Goal: Information Seeking & Learning: Learn about a topic

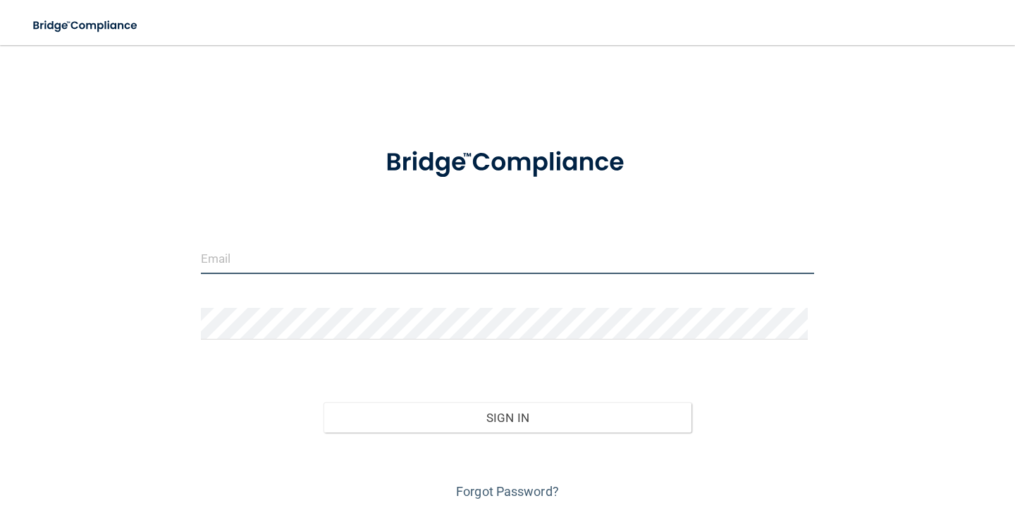
click at [250, 256] on input "email" at bounding box center [507, 258] width 613 height 32
type input "[EMAIL_ADDRESS][DOMAIN_NAME]"
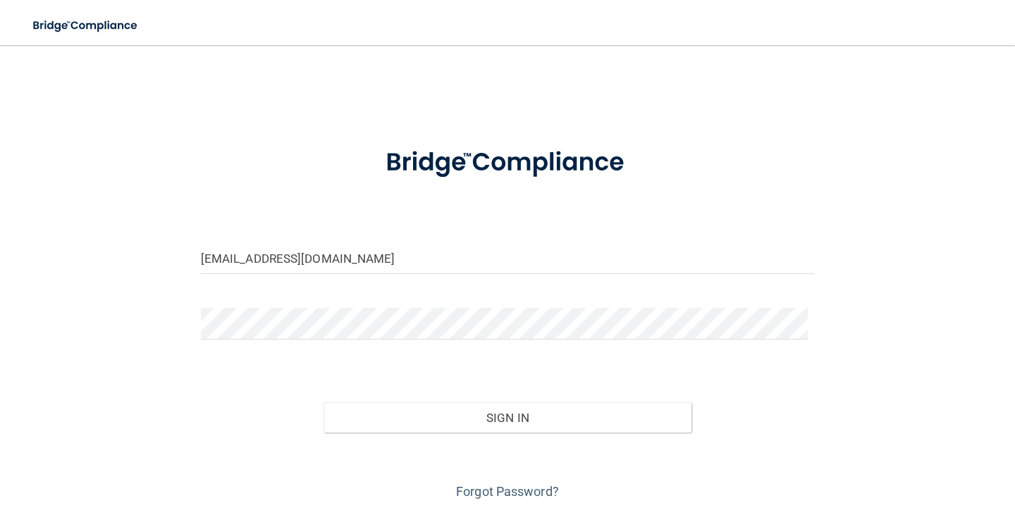
click at [180, 413] on div "jfrank@villagefamilydental.com Invalid email/password. You don't have permissio…" at bounding box center [507, 281] width 958 height 444
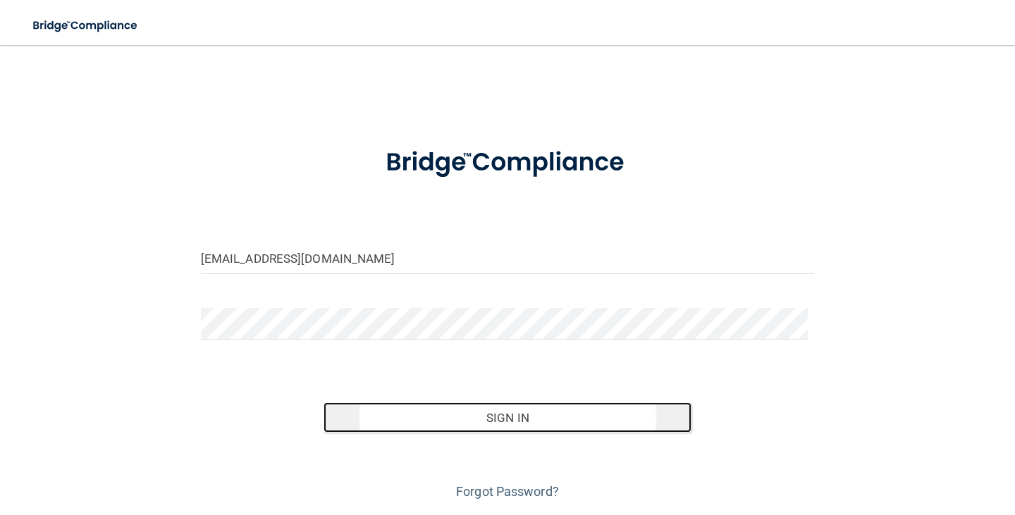
click at [523, 415] on button "Sign In" at bounding box center [507, 417] width 368 height 31
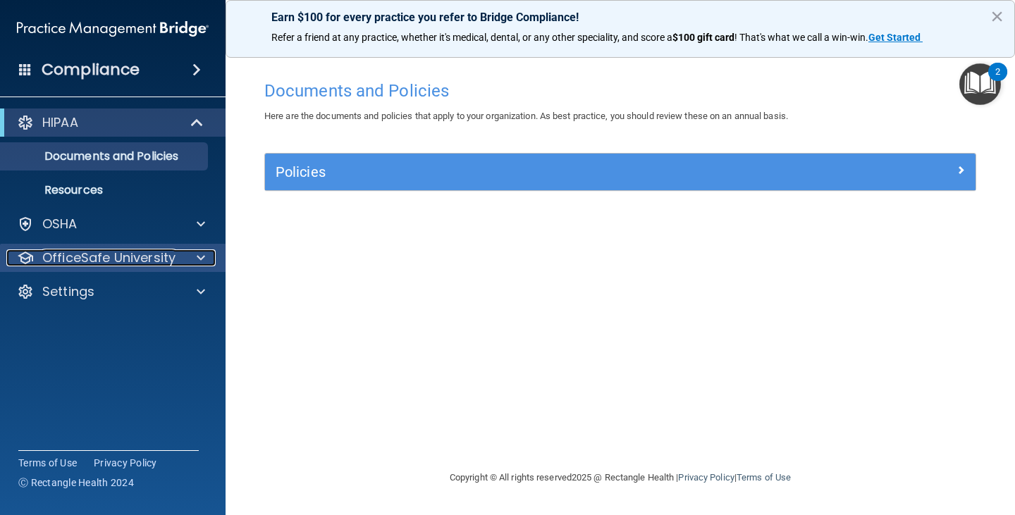
click at [200, 259] on span at bounding box center [201, 257] width 8 height 17
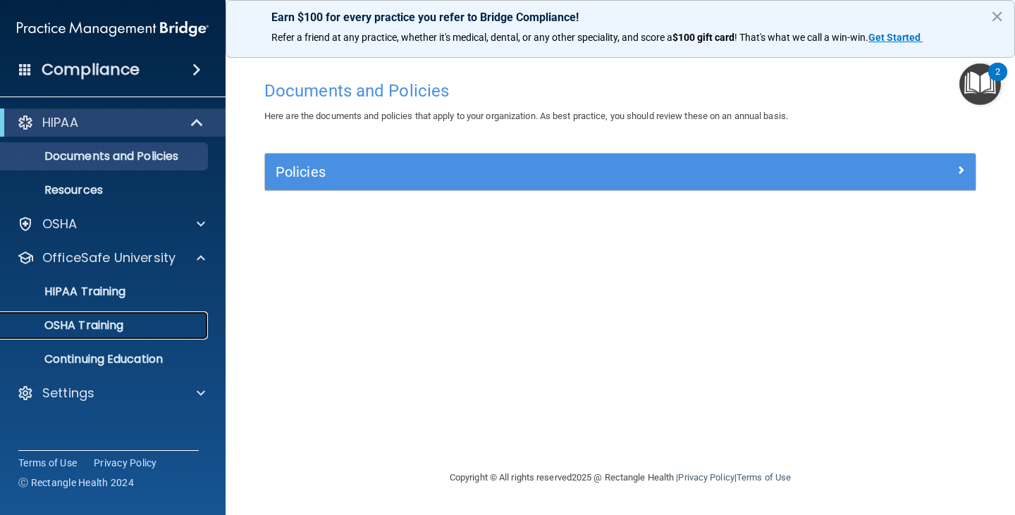
click at [89, 323] on p "OSHA Training" at bounding box center [66, 325] width 114 height 14
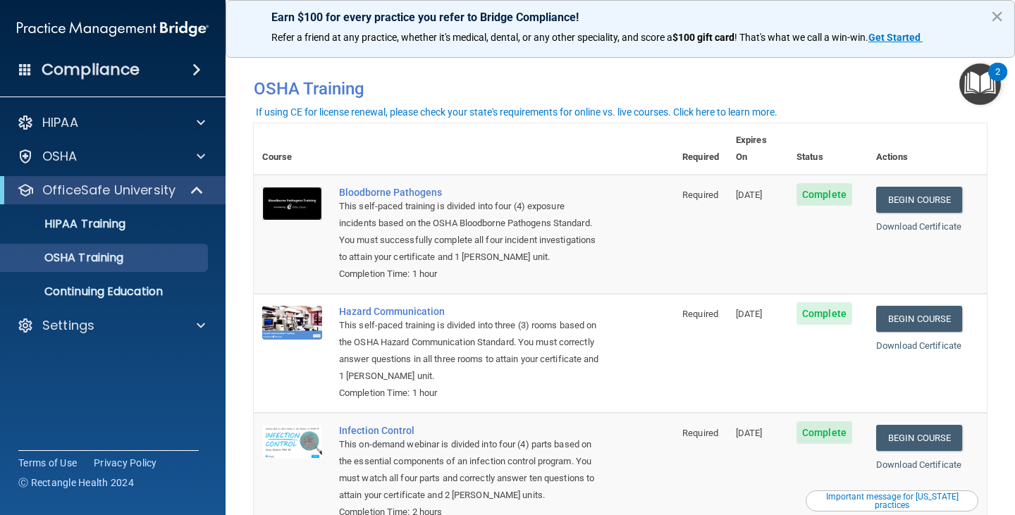
click at [289, 190] on img at bounding box center [292, 204] width 60 height 34
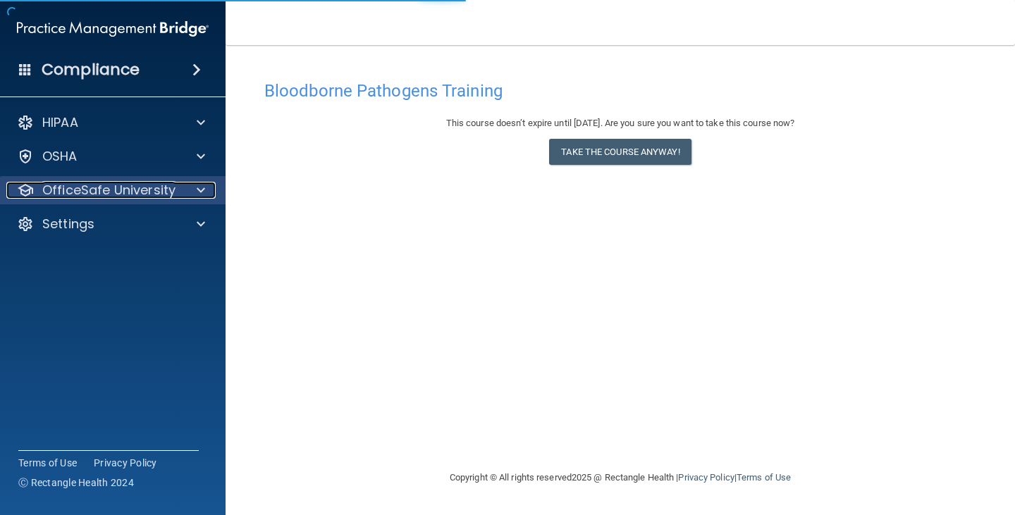
click at [198, 192] on span at bounding box center [201, 190] width 8 height 17
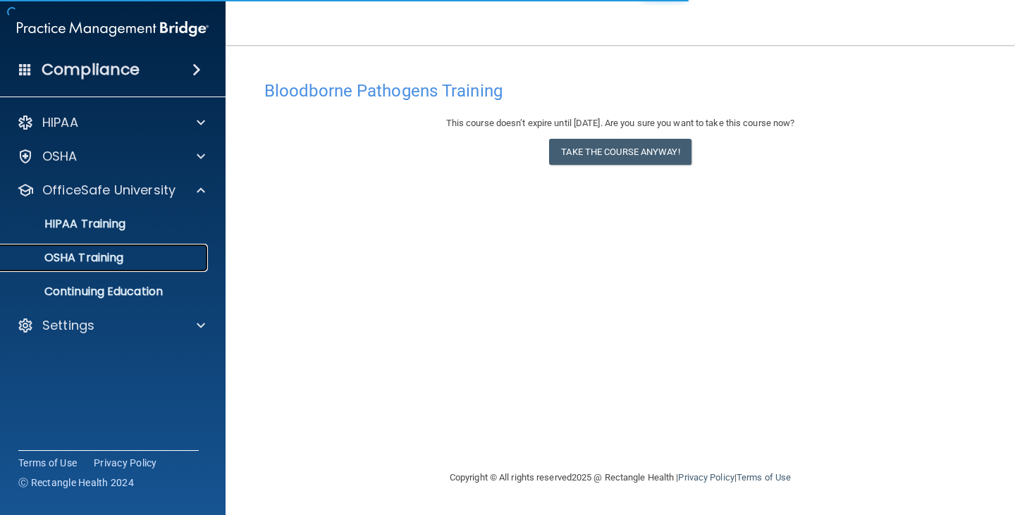
click at [80, 256] on p "OSHA Training" at bounding box center [66, 258] width 114 height 14
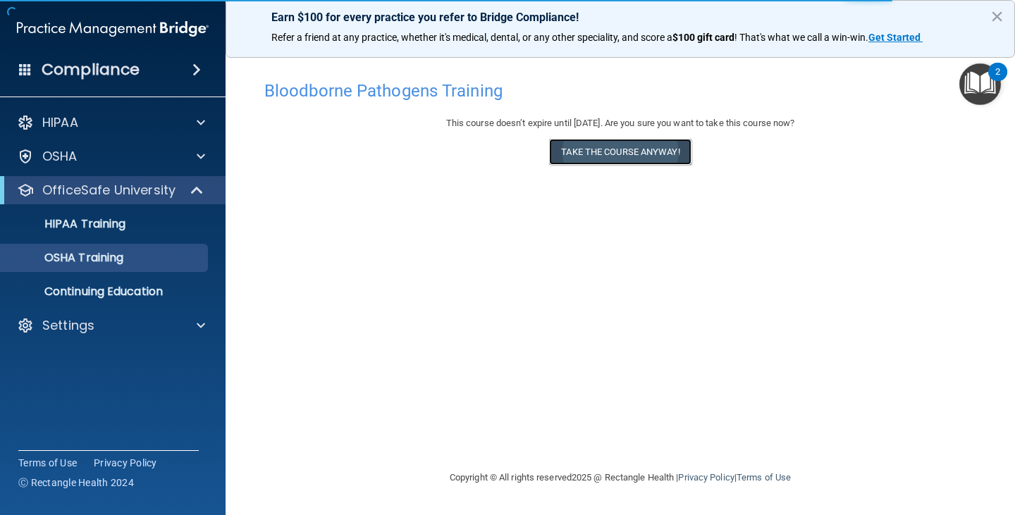
click at [597, 147] on button "Take the course anyway!" at bounding box center [620, 152] width 142 height 26
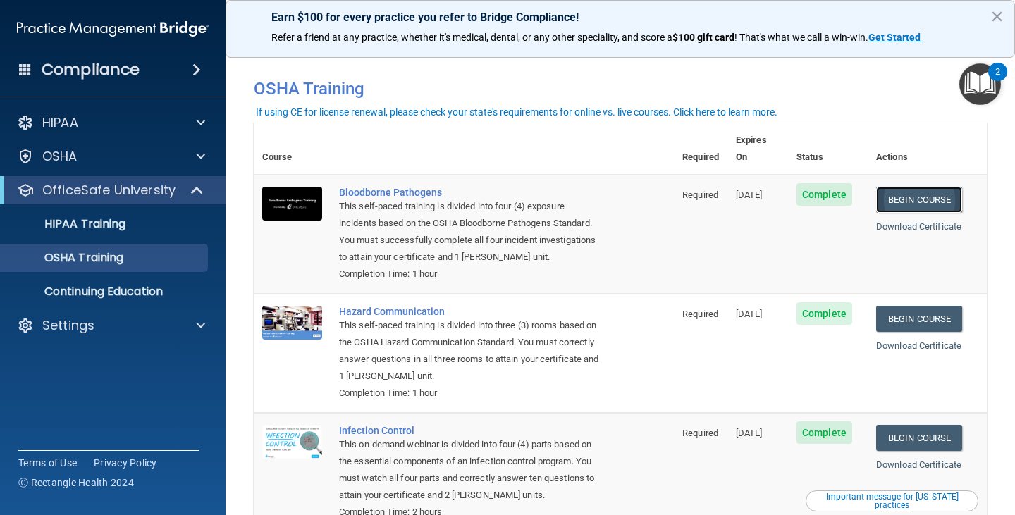
click at [900, 187] on link "Begin Course" at bounding box center [919, 200] width 86 height 26
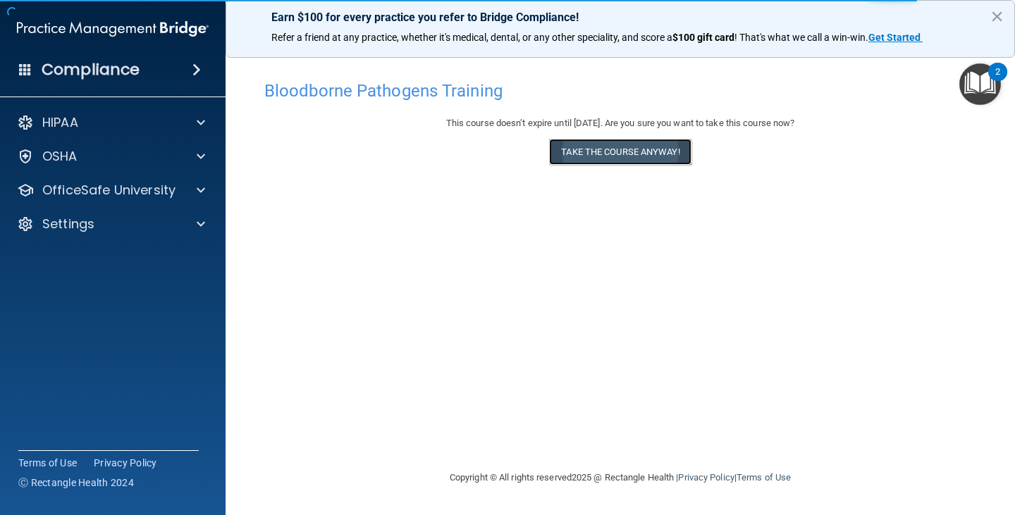
click at [598, 151] on button "Take the course anyway!" at bounding box center [620, 152] width 142 height 26
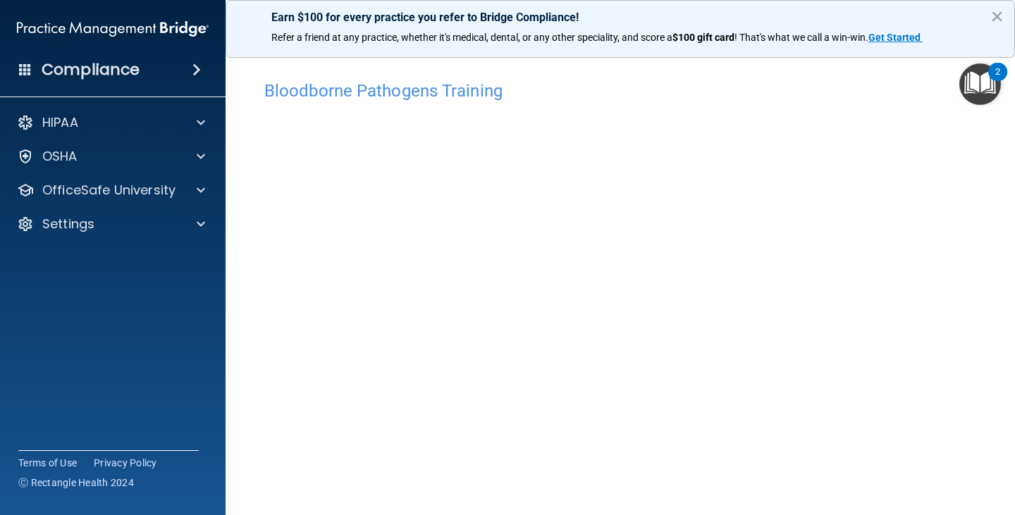
click at [636, 97] on h4 "Bloodborne Pathogens Training" at bounding box center [620, 91] width 712 height 18
click at [710, 92] on h4 "Bloodborne Pathogens Training" at bounding box center [620, 91] width 712 height 18
click at [997, 12] on button "×" at bounding box center [996, 16] width 13 height 23
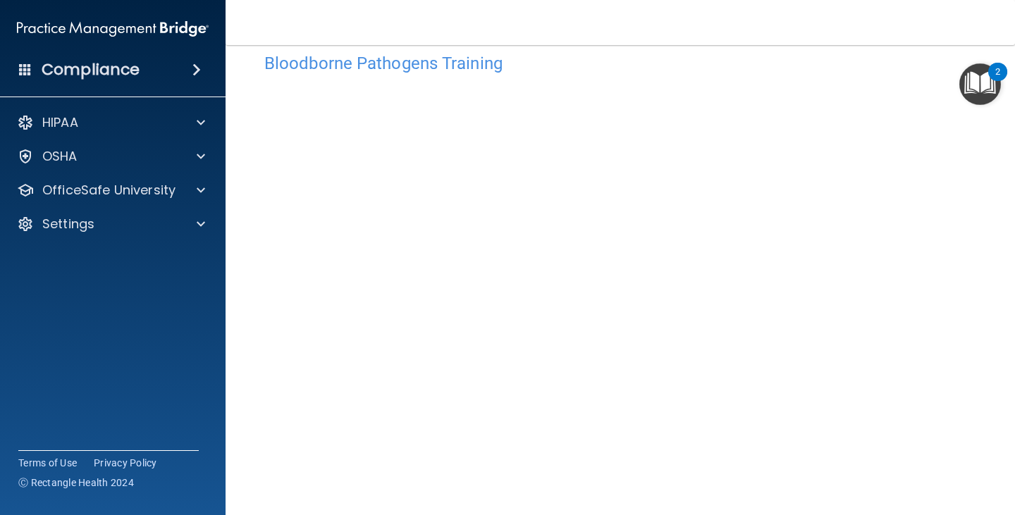
scroll to position [58, 0]
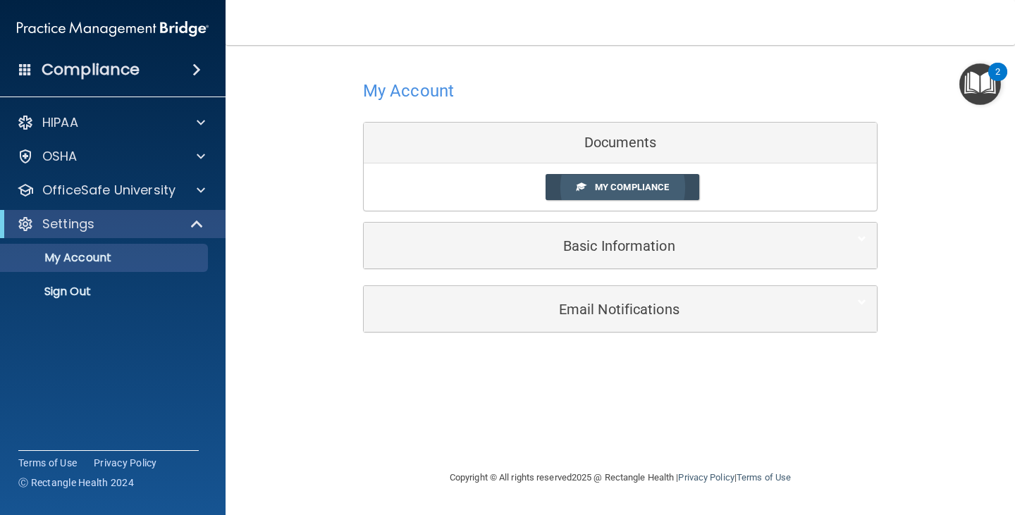
click at [609, 183] on span "My Compliance" at bounding box center [632, 187] width 74 height 11
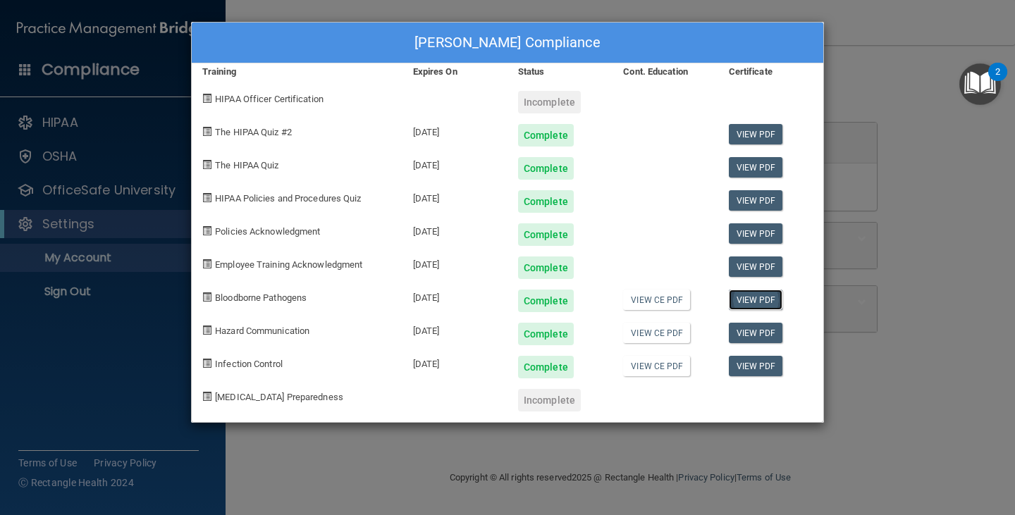
click at [752, 296] on link "View PDF" at bounding box center [755, 300] width 54 height 20
click at [958, 234] on div "Jodi Frank's Compliance Training Expires On Status Cont. Education Certificate …" at bounding box center [507, 257] width 1015 height 515
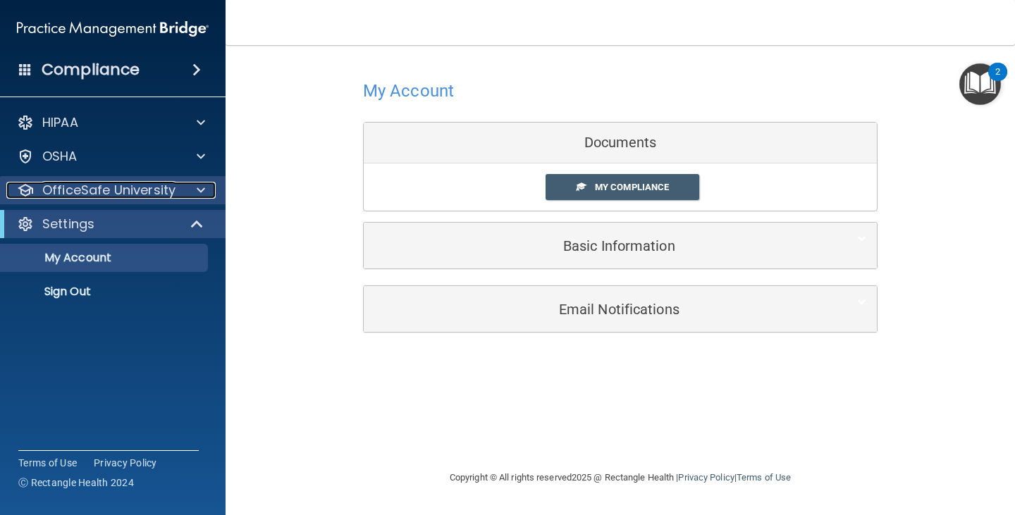
click at [199, 188] on span at bounding box center [201, 190] width 8 height 17
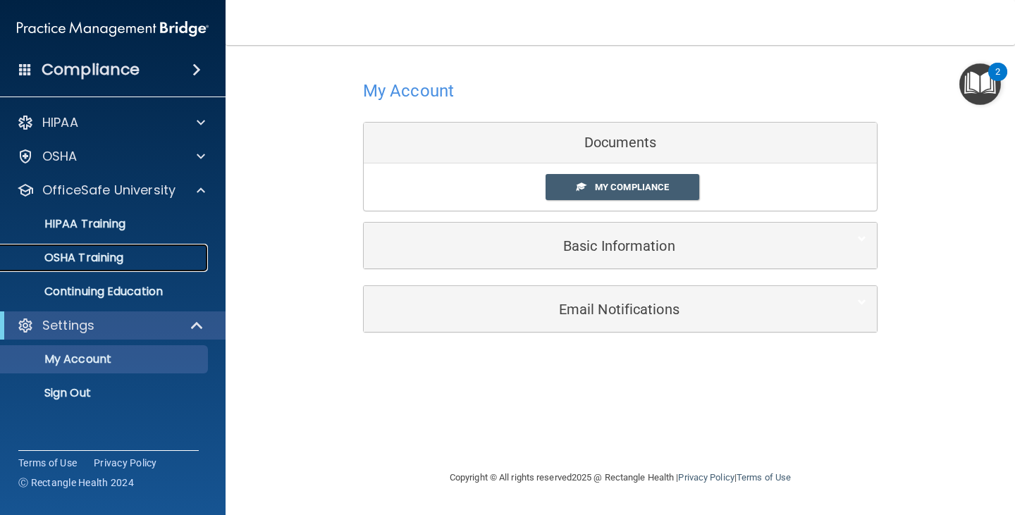
click at [106, 256] on p "OSHA Training" at bounding box center [66, 258] width 114 height 14
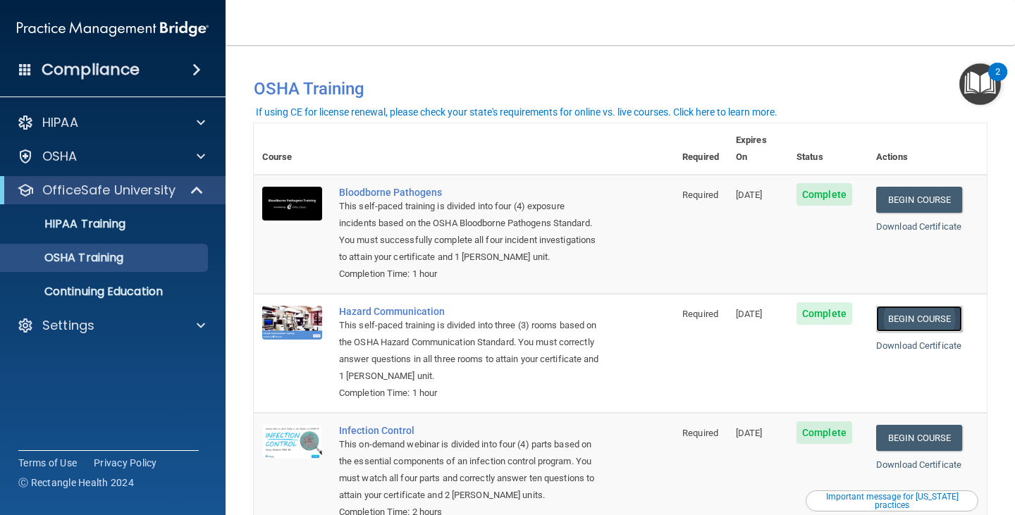
click at [910, 306] on link "Begin Course" at bounding box center [919, 319] width 86 height 26
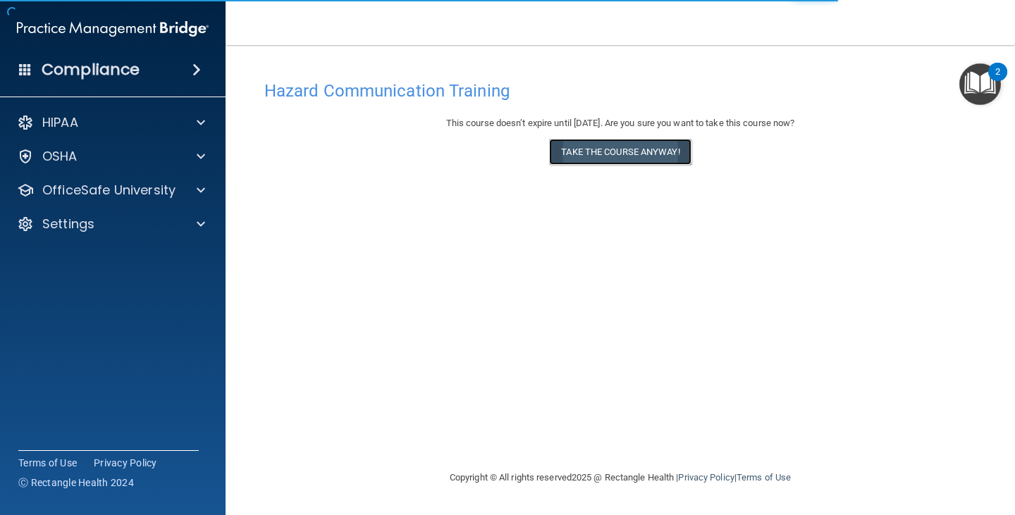
click at [583, 144] on button "Take the course anyway!" at bounding box center [620, 152] width 142 height 26
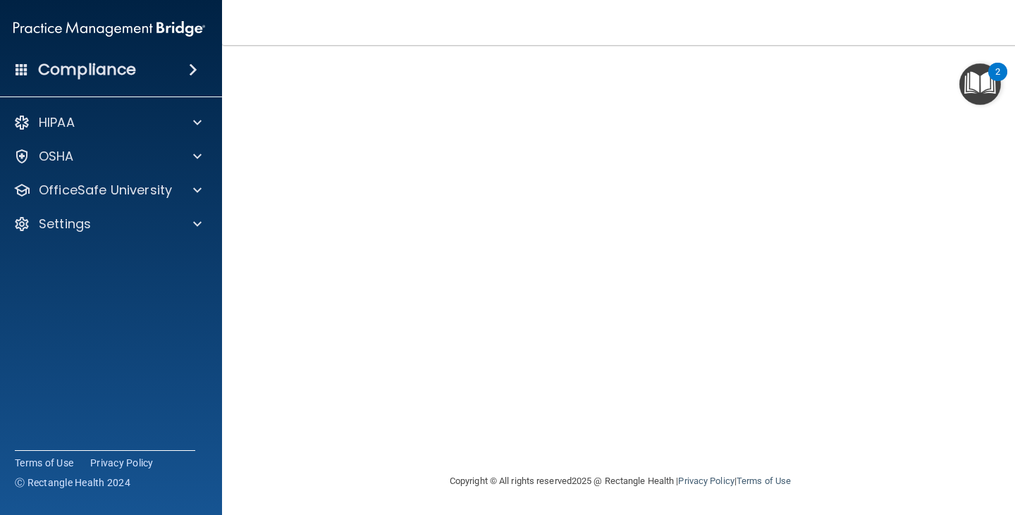
scroll to position [15, 0]
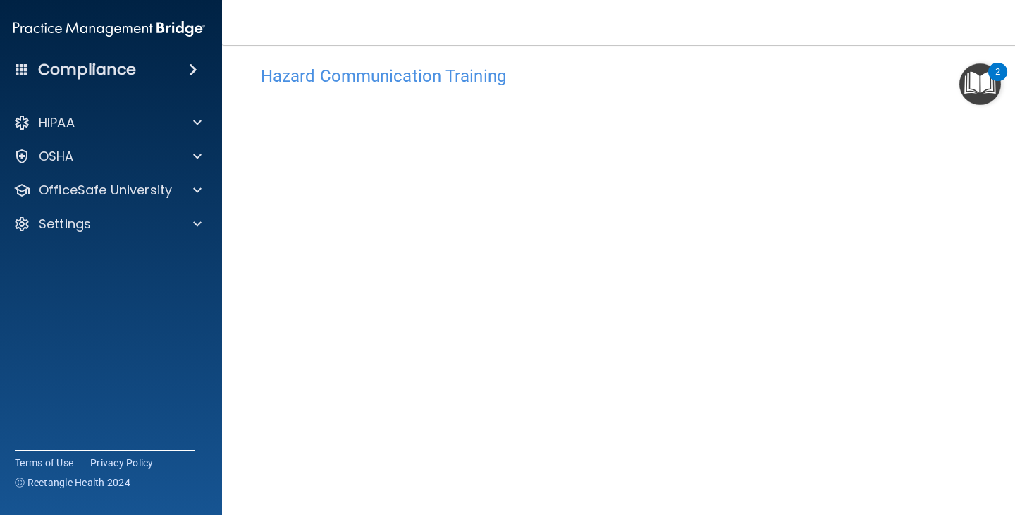
drag, startPoint x: 410, startPoint y: 30, endPoint x: 383, endPoint y: -25, distance: 62.1
click at [383, 0] on html "Compliance HIPAA Documents and Policies Report an Incident Business Associates …" at bounding box center [507, 257] width 1015 height 515
drag, startPoint x: 980, startPoint y: 273, endPoint x: 979, endPoint y: 233, distance: 40.2
drag, startPoint x: 975, startPoint y: 174, endPoint x: 983, endPoint y: 172, distance: 8.0
click at [983, 172] on div "Hazard Communication Training This course doesn’t expire until 11/14/2025. Are …" at bounding box center [620, 317] width 740 height 519
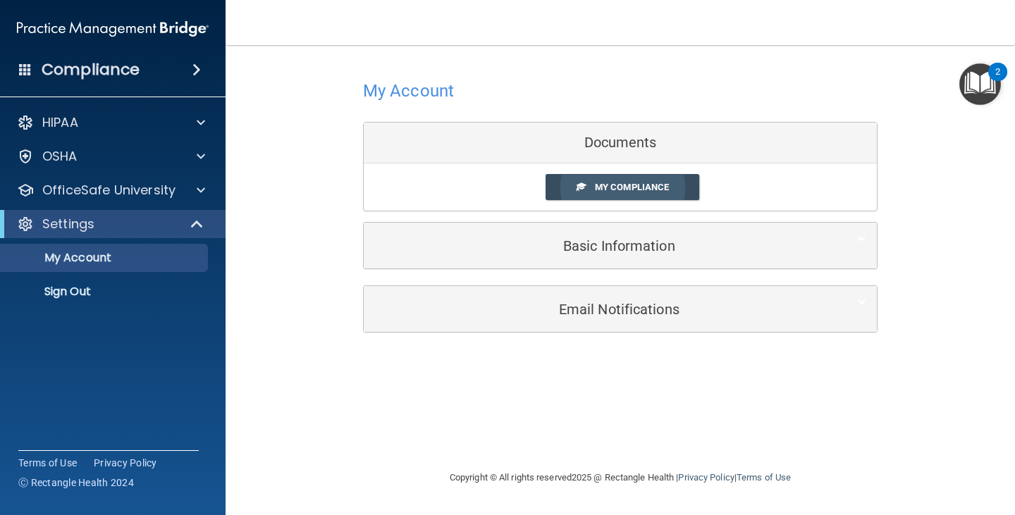
click at [619, 186] on span "My Compliance" at bounding box center [632, 187] width 74 height 11
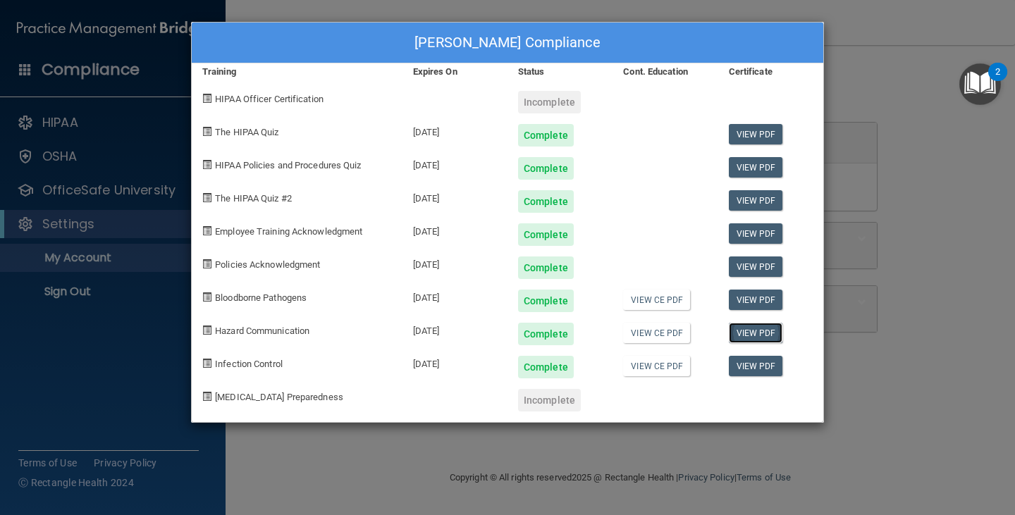
click at [750, 331] on link "View PDF" at bounding box center [755, 333] width 54 height 20
drag, startPoint x: 917, startPoint y: 315, endPoint x: 912, endPoint y: 366, distance: 51.7
click at [912, 366] on div "Jodi Frank's Compliance Training Expires On Status Cont. Education Certificate …" at bounding box center [507, 257] width 1015 height 515
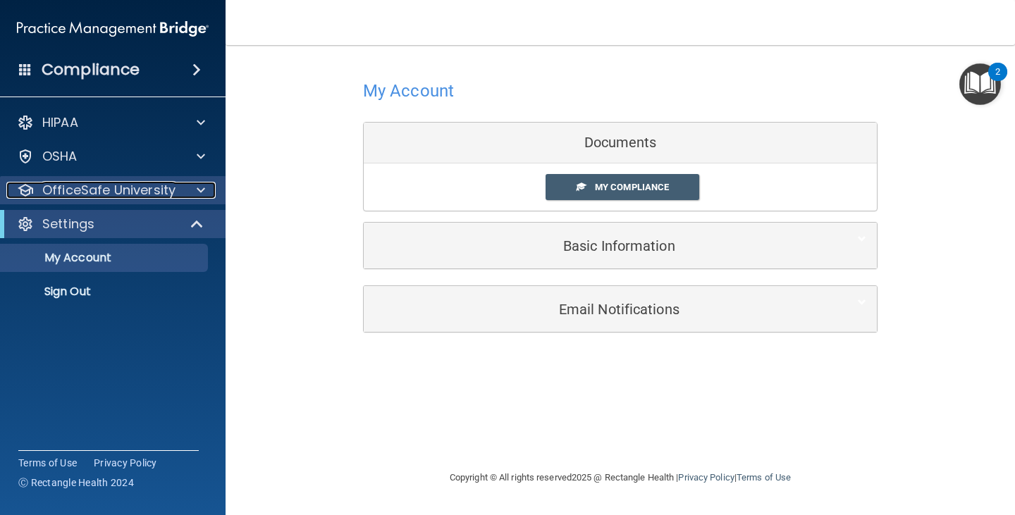
click at [201, 187] on span at bounding box center [201, 190] width 8 height 17
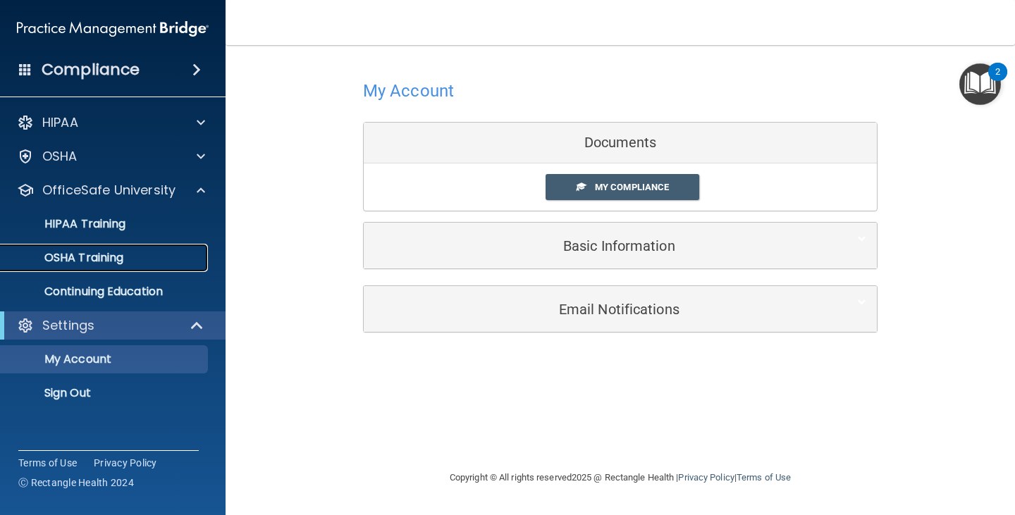
click at [98, 259] on p "OSHA Training" at bounding box center [66, 258] width 114 height 14
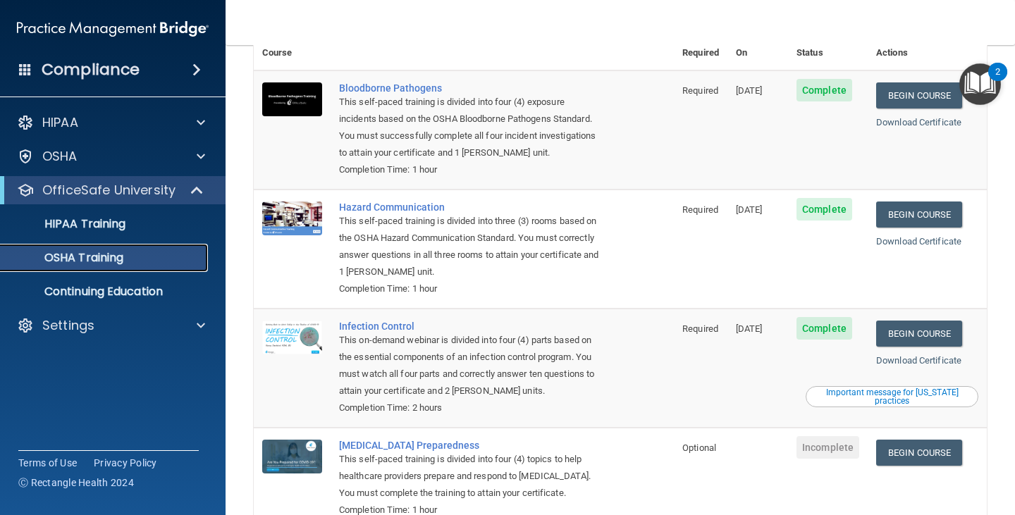
scroll to position [178, 0]
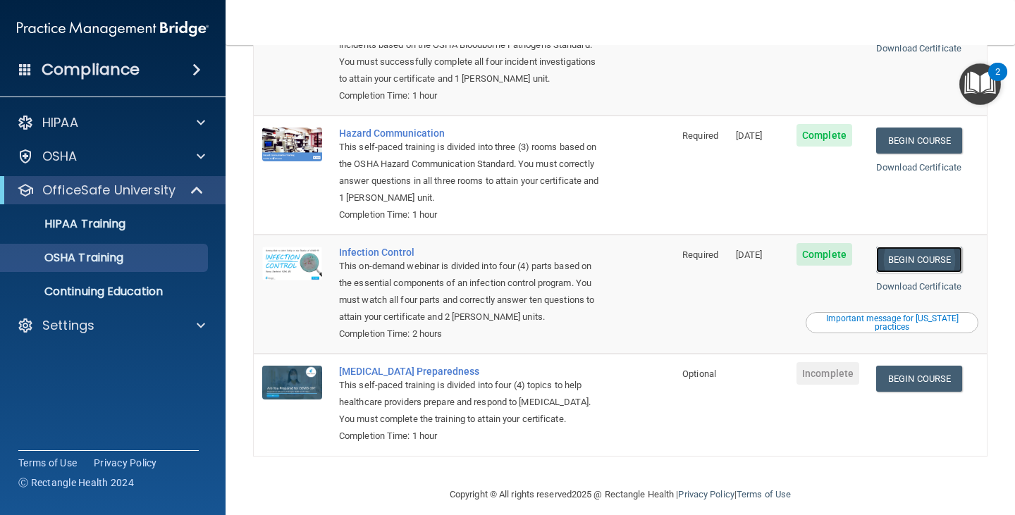
click at [896, 247] on link "Begin Course" at bounding box center [919, 260] width 86 height 26
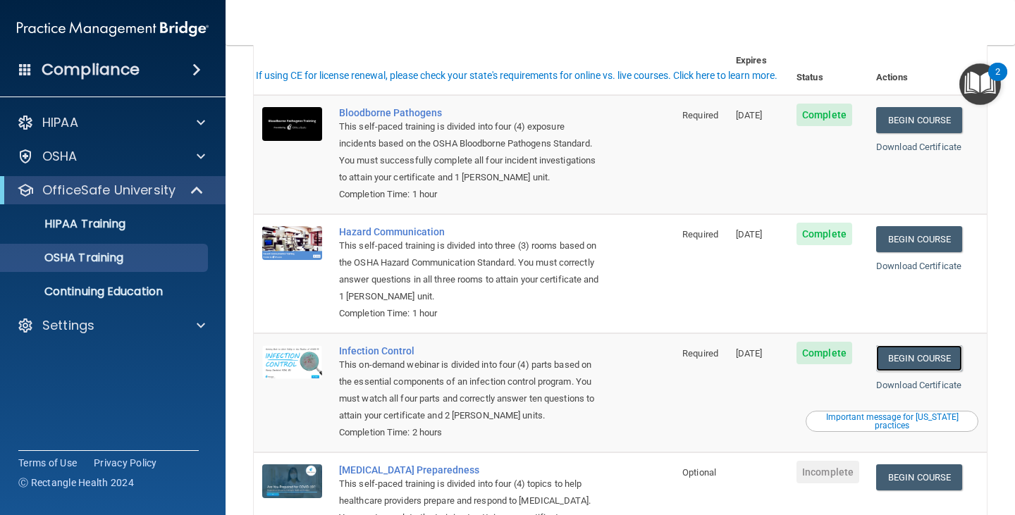
scroll to position [14, 0]
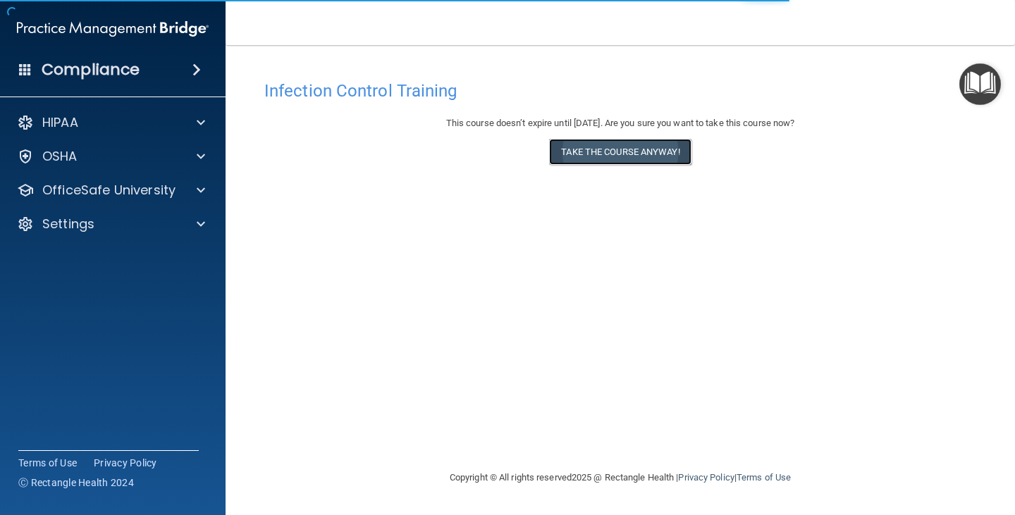
click at [596, 156] on button "Take the course anyway!" at bounding box center [620, 152] width 142 height 26
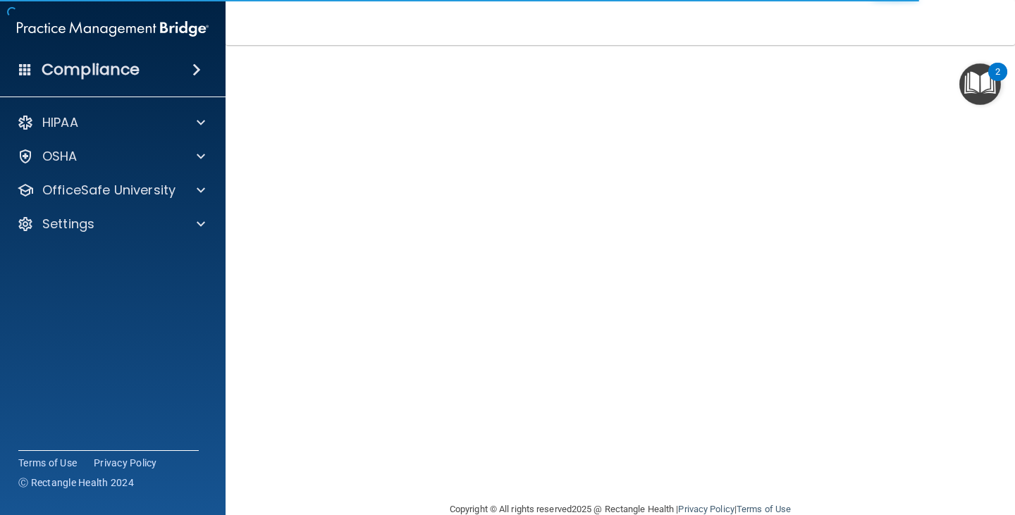
scroll to position [88, 0]
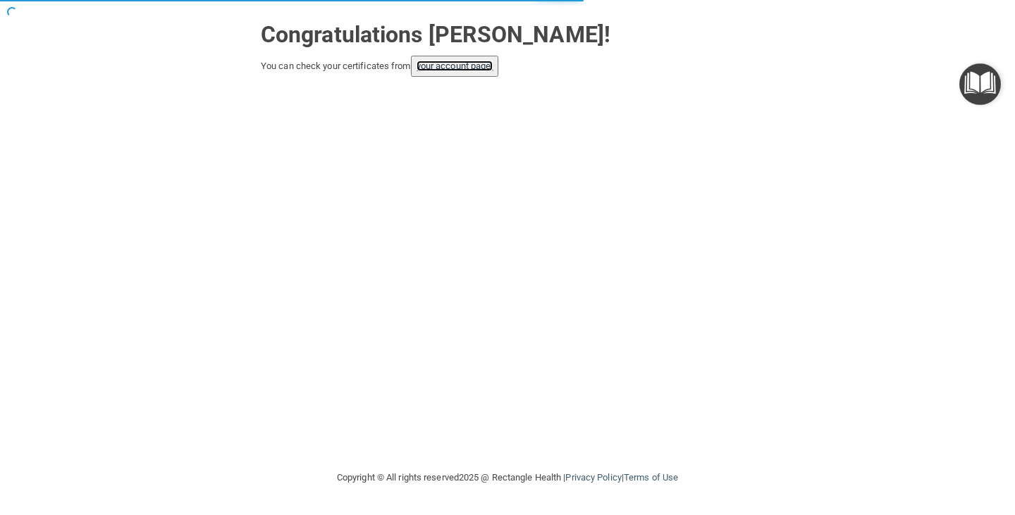
click at [455, 70] on link "your account page!" at bounding box center [454, 66] width 77 height 11
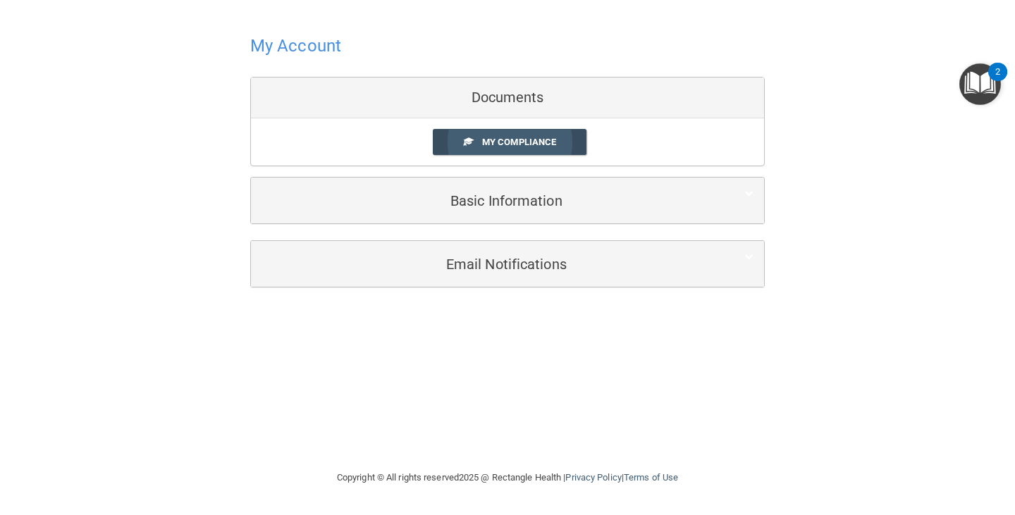
click at [497, 139] on span "My Compliance" at bounding box center [519, 142] width 74 height 11
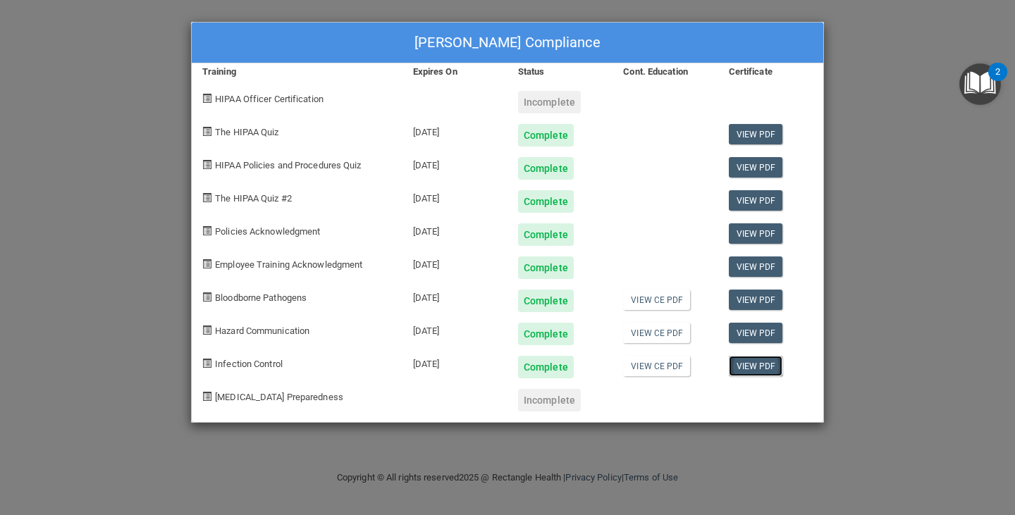
click at [752, 366] on link "View PDF" at bounding box center [755, 366] width 54 height 20
click at [96, 147] on div "[PERSON_NAME] Compliance Training Expires On Status Cont. Education Certificate…" at bounding box center [507, 257] width 1015 height 515
